Goal: Task Accomplishment & Management: Complete application form

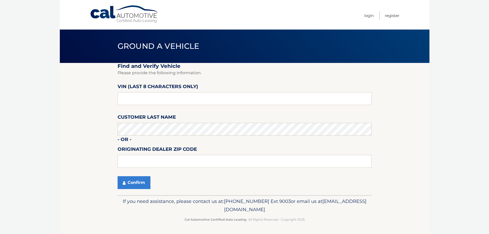
scroll to position [0, 0]
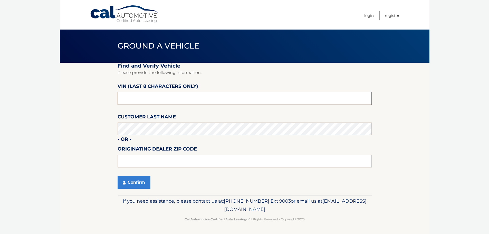
click at [191, 97] on input "text" at bounding box center [244, 98] width 254 height 13
type input "NM154545"
click at [138, 181] on button "Confirm" at bounding box center [133, 182] width 33 height 13
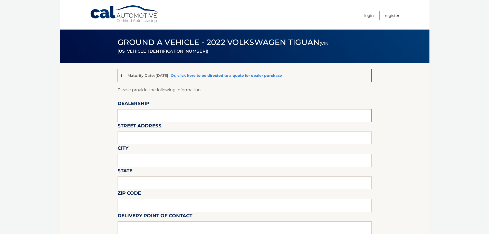
drag, startPoint x: 174, startPoint y: 113, endPoint x: 177, endPoint y: 114, distance: 2.8
click at [174, 114] on input "text" at bounding box center [244, 115] width 254 height 13
type input "[PERSON_NAME] VOLVO CARS COCONUT CREEK"
type input "[STREET_ADDRESS]"
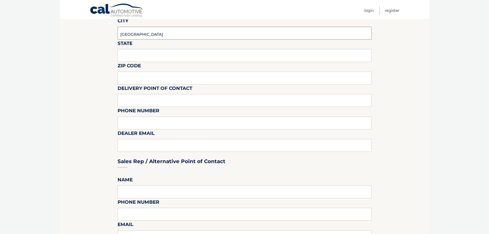
type input "[GEOGRAPHIC_DATA]"
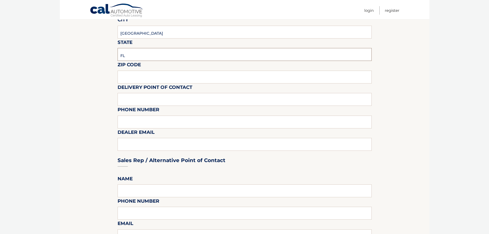
type input "FL"
type input "33073"
type input "VOLVO SALES FRONT DESK"
type input "9545903760"
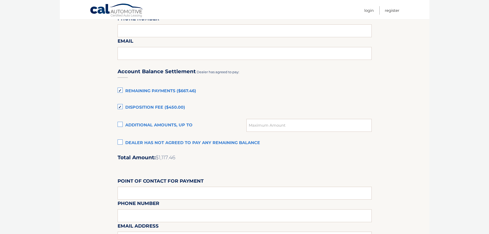
scroll to position [359, 0]
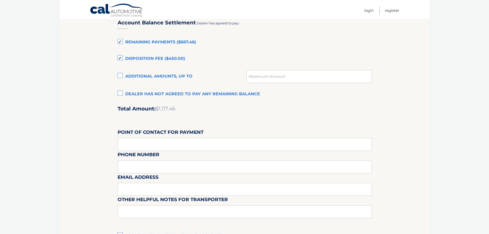
type input "[EMAIL_ADDRESS][DOMAIN_NAME]"
click at [121, 58] on label "Disposition Fee ($450.00)" at bounding box center [244, 59] width 254 height 10
click at [0, 0] on input "Disposition Fee ($450.00)" at bounding box center [0, 0] width 0 height 0
click at [119, 40] on label "Remaining Payments ($667.46)" at bounding box center [244, 42] width 254 height 10
click at [0, 0] on input "Remaining Payments ($667.46)" at bounding box center [0, 0] width 0 height 0
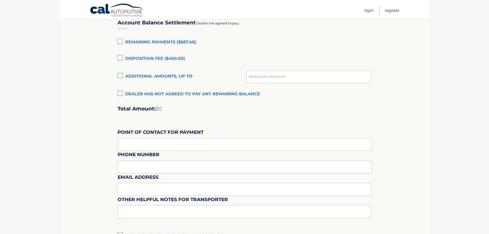
click at [118, 42] on label "Remaining Payments ($667.46)" at bounding box center [244, 42] width 254 height 10
click at [0, 0] on input "Remaining Payments ($667.46)" at bounding box center [0, 0] width 0 height 0
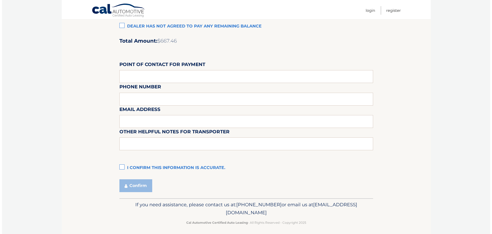
scroll to position [430, 0]
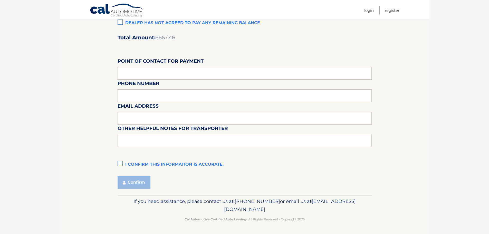
click at [120, 163] on label "I confirm this information is accurate." at bounding box center [244, 164] width 254 height 10
click at [0, 0] on input "I confirm this information is accurate." at bounding box center [0, 0] width 0 height 0
click at [131, 182] on button "Confirm" at bounding box center [133, 182] width 33 height 13
